Goal: Task Accomplishment & Management: Manage account settings

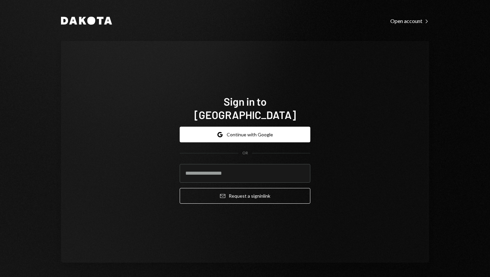
type input "**********"
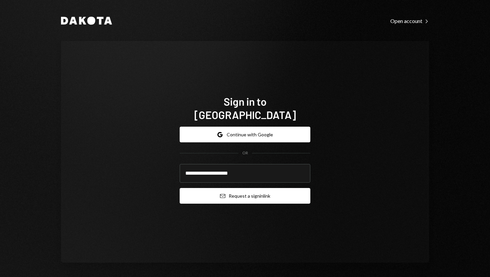
click at [232, 190] on button "Email Request a sign in link" at bounding box center [245, 196] width 131 height 16
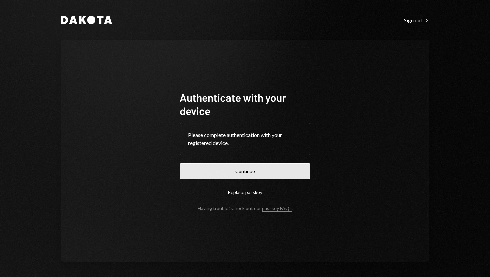
click at [238, 167] on button "Continue" at bounding box center [245, 171] width 131 height 16
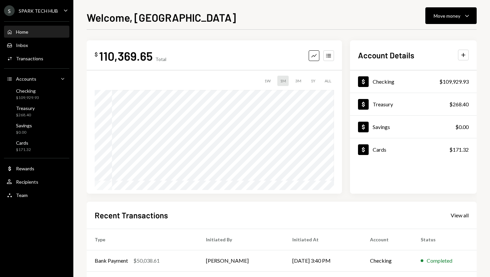
scroll to position [93, 0]
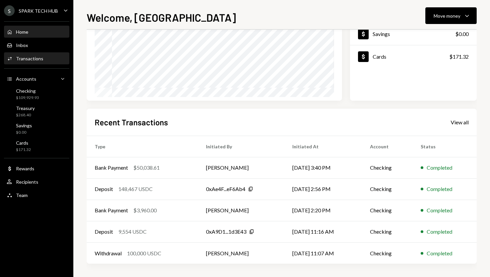
click at [45, 61] on div "Activities Transactions" at bounding box center [37, 59] width 60 height 6
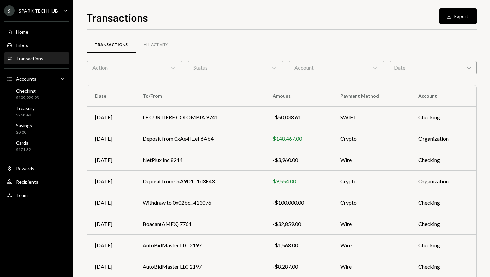
click at [152, 67] on div "Action Chevron Down" at bounding box center [135, 67] width 96 height 13
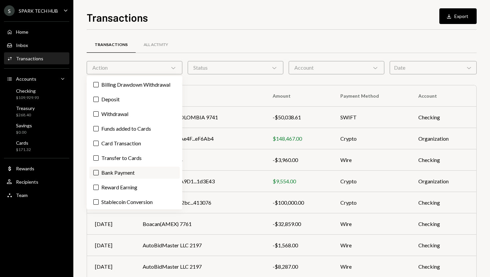
click at [132, 171] on label "Bank Payment" at bounding box center [134, 173] width 90 height 12
click at [99, 171] on button "Bank Payment" at bounding box center [95, 172] width 5 height 5
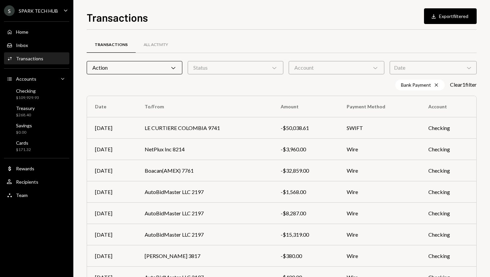
click at [75, 53] on div "Transactions Download Export filtered Transactions All Activity Action Chevron …" at bounding box center [281, 138] width 417 height 277
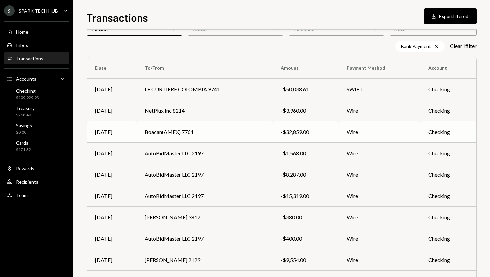
scroll to position [40, 0]
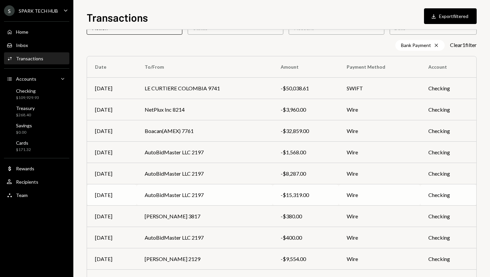
click at [177, 196] on td "AutoBidMaster LLC 2197" at bounding box center [205, 194] width 136 height 21
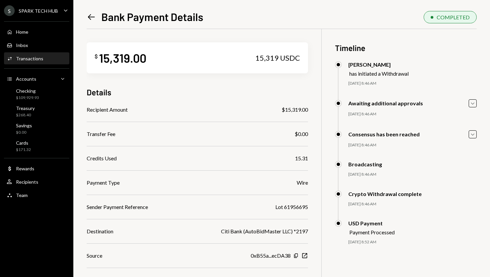
click at [268, 57] on div "15,319 USDC" at bounding box center [277, 57] width 45 height 9
copy div "15,319"
click at [42, 59] on div "Activities Transactions" at bounding box center [37, 59] width 60 height 6
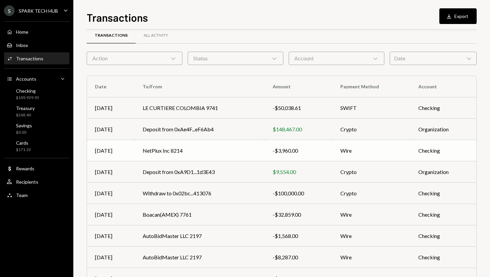
scroll to position [9, 0]
click at [190, 107] on td "LE CURTIERE COLOMBIA 9741" at bounding box center [200, 108] width 130 height 21
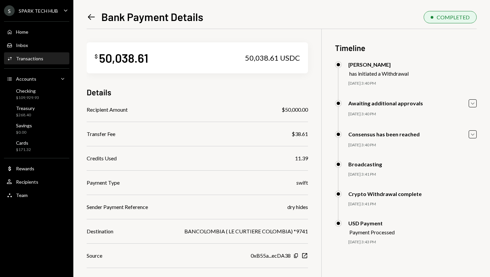
click at [251, 59] on div "50,038.61 USDC" at bounding box center [272, 57] width 55 height 9
copy div "50,038.61"
click at [48, 30] on div "Home Home" at bounding box center [37, 32] width 60 height 6
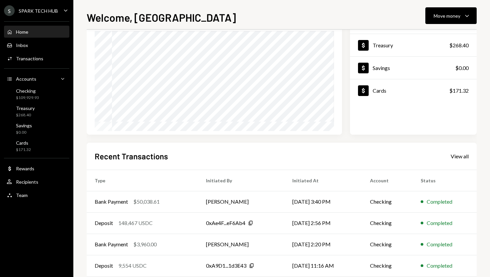
scroll to position [79, 0]
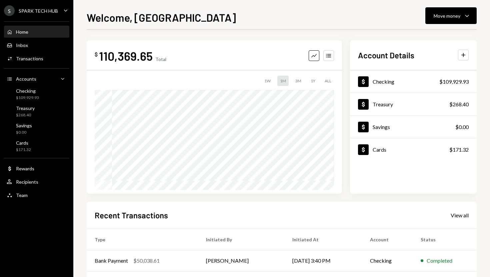
scroll to position [93, 0]
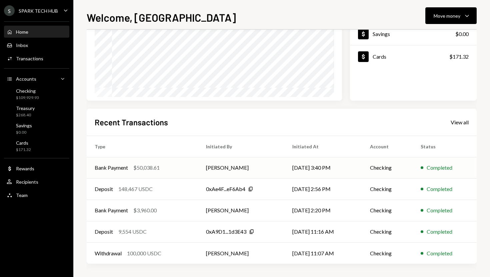
click at [300, 175] on td "[DATE] 3:40 PM" at bounding box center [323, 167] width 78 height 21
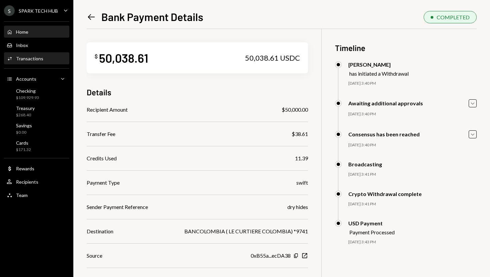
click at [36, 31] on div "Home Home" at bounding box center [37, 32] width 60 height 6
